Goal: Task Accomplishment & Management: Complete application form

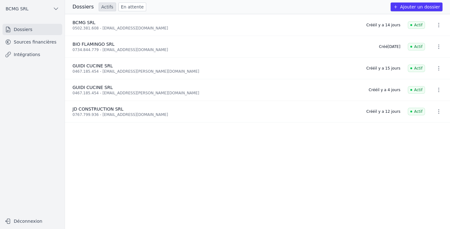
click at [35, 45] on link "Sources financières" at bounding box center [33, 41] width 60 height 11
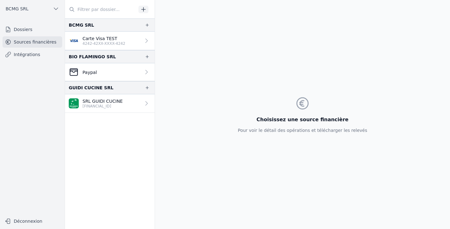
click at [30, 50] on link "Intégrations" at bounding box center [33, 54] width 60 height 11
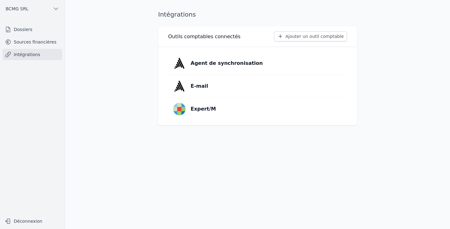
click at [28, 34] on link "Dossiers" at bounding box center [33, 29] width 60 height 11
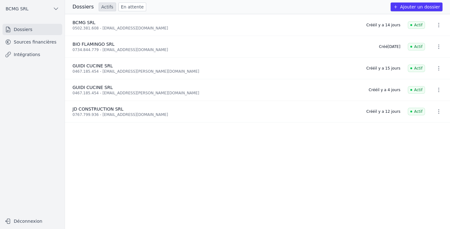
click at [89, 25] on span "BCMG SRL" at bounding box center [84, 22] width 23 height 5
click at [46, 41] on link "Sources financières" at bounding box center [33, 41] width 60 height 11
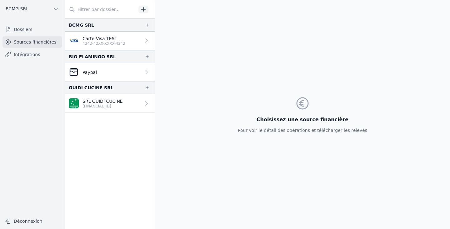
click at [147, 25] on button "button" at bounding box center [147, 25] width 10 height 8
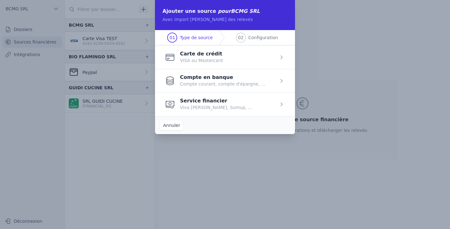
click at [210, 105] on span "button" at bounding box center [225, 103] width 140 height 23
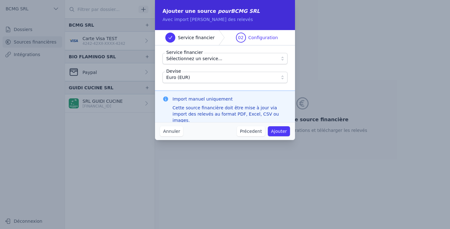
click at [203, 59] on span "Sélectionnez un service..." at bounding box center [194, 59] width 56 height 8
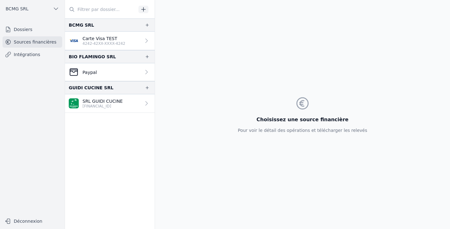
click at [145, 55] on icon "button" at bounding box center [147, 56] width 5 height 5
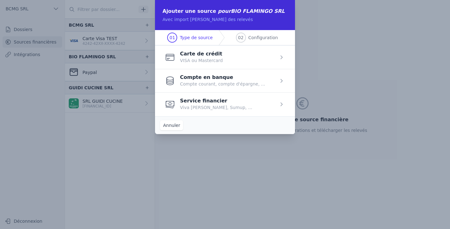
click at [180, 125] on button "Annuler" at bounding box center [171, 125] width 23 height 10
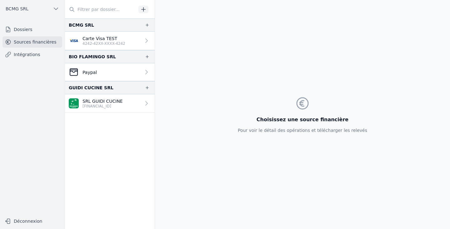
click at [145, 28] on button "button" at bounding box center [147, 25] width 10 height 8
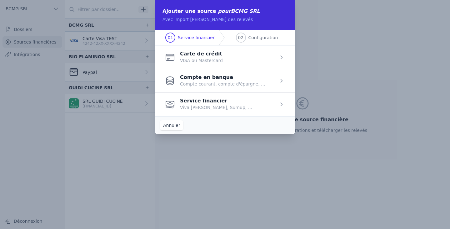
click at [172, 123] on button "Annuler" at bounding box center [171, 125] width 23 height 10
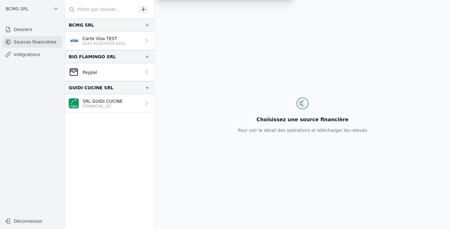
click at [142, 9] on div "Ajouter une source pour BCMG SRL Avec import manuel des relevés 01 Service fina…" at bounding box center [225, 114] width 450 height 229
click at [147, 13] on button "button" at bounding box center [144, 10] width 10 height 8
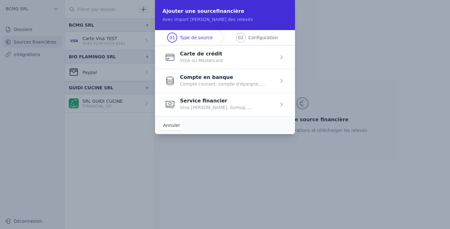
click at [184, 53] on span "button" at bounding box center [225, 56] width 140 height 23
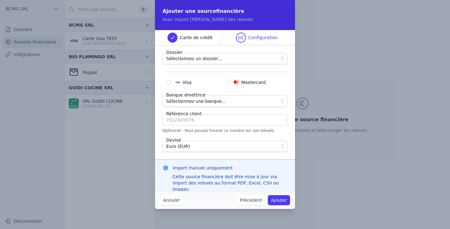
click at [177, 102] on span "Sélectionnez une banque..." at bounding box center [196, 101] width 60 height 8
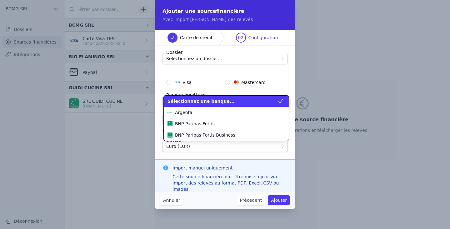
click at [172, 101] on span "Sélectionnez une banque..." at bounding box center [201, 101] width 67 height 6
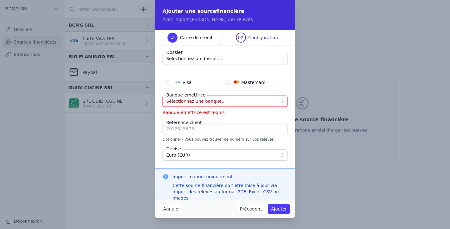
click at [172, 59] on span "Sélectionnez un dossier..." at bounding box center [194, 59] width 56 height 8
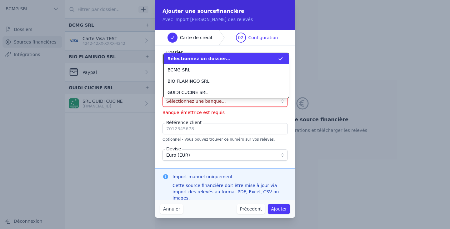
click at [171, 58] on span "Sélectionnez un dossier..." at bounding box center [199, 58] width 63 height 6
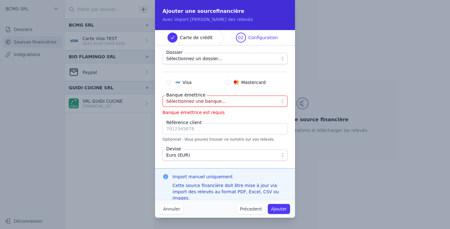
click at [191, 99] on span "Sélectionnez une banque..." at bounding box center [196, 101] width 60 height 8
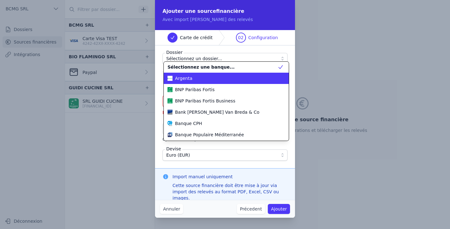
scroll to position [1, 0]
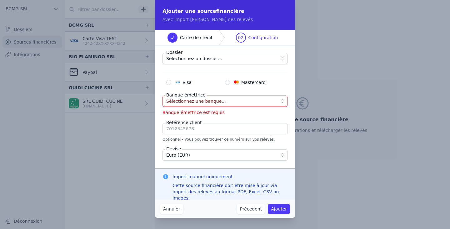
click at [198, 99] on span "Sélectionnez une banque..." at bounding box center [196, 101] width 60 height 8
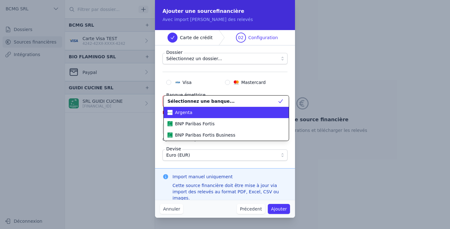
click at [195, 113] on div "Argenta" at bounding box center [223, 112] width 110 height 6
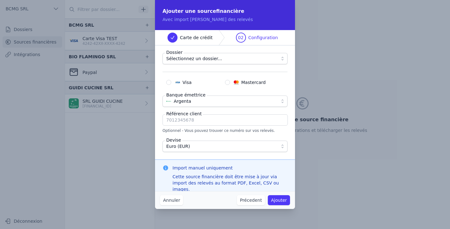
click at [202, 60] on span "Sélectionnez un dossier..." at bounding box center [194, 59] width 56 height 8
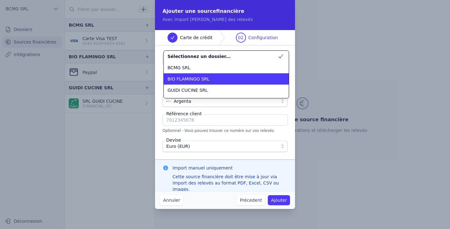
scroll to position [0, 0]
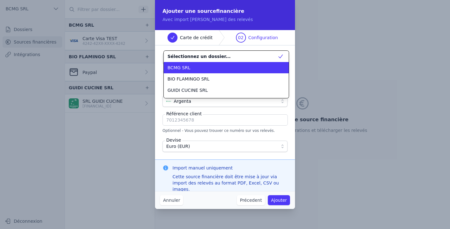
click at [193, 70] on div "BCMG SRL" at bounding box center [223, 67] width 110 height 6
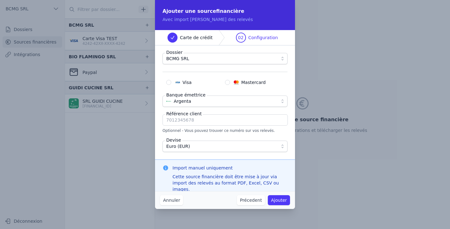
click at [256, 197] on button "Précedent" at bounding box center [251, 200] width 28 height 10
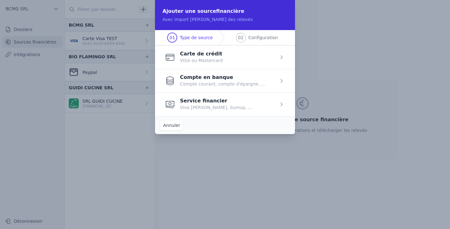
click at [192, 105] on span "button" at bounding box center [225, 103] width 140 height 23
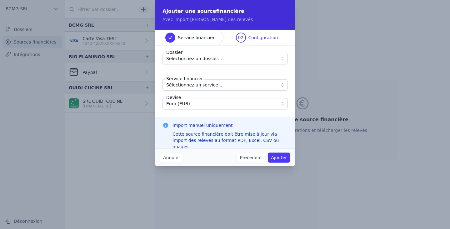
click at [184, 56] on span "Sélectionnez un dossier..." at bounding box center [194, 59] width 56 height 8
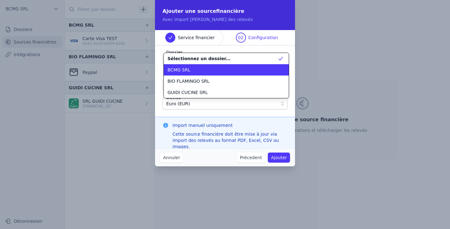
click at [184, 68] on span "BCMG SRL" at bounding box center [179, 70] width 23 height 6
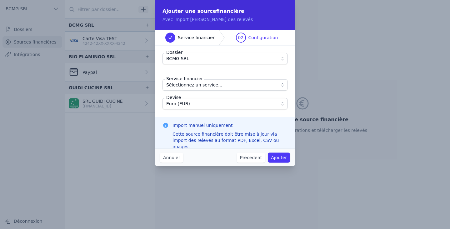
click at [198, 83] on span "Sélectionnez un service..." at bounding box center [194, 85] width 56 height 8
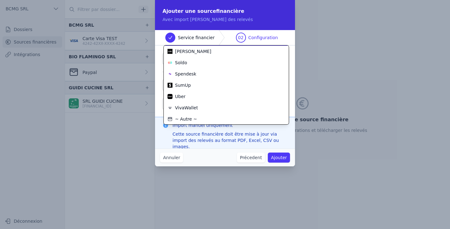
scroll to position [34, 0]
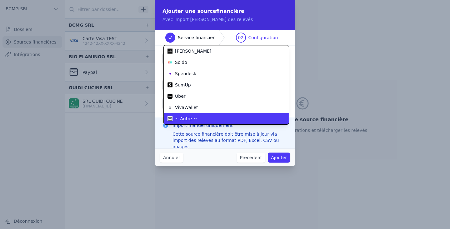
click at [196, 118] on div "~ Autre ~" at bounding box center [223, 118] width 110 height 6
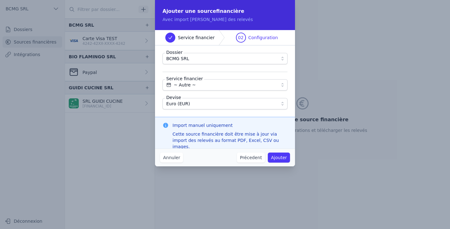
click at [195, 85] on span "~ Autre ~" at bounding box center [220, 85] width 109 height 8
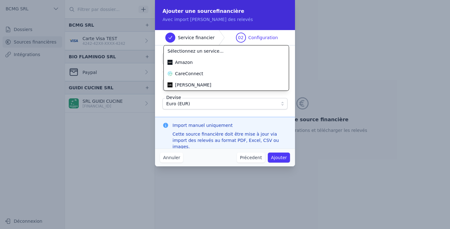
scroll to position [68, 0]
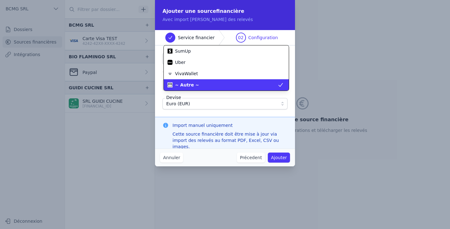
click at [183, 83] on span "~ Autre ~" at bounding box center [187, 85] width 24 height 6
